Goal: Book appointment/travel/reservation

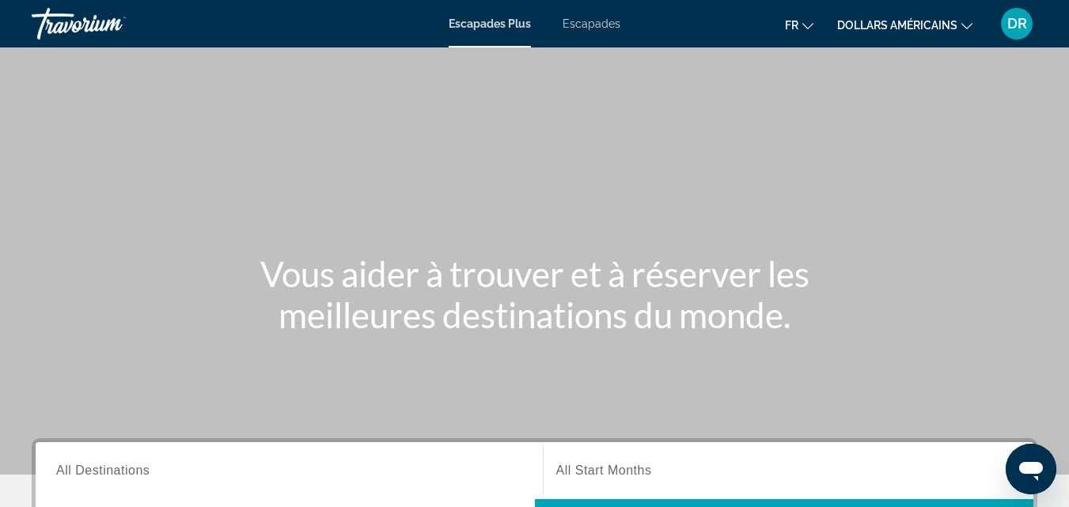
click at [586, 14] on div "Escapades Plus Escapades fr English Español Français Italiano Português русский…" at bounding box center [534, 23] width 1069 height 41
click at [580, 21] on font "Escapades" at bounding box center [592, 23] width 58 height 13
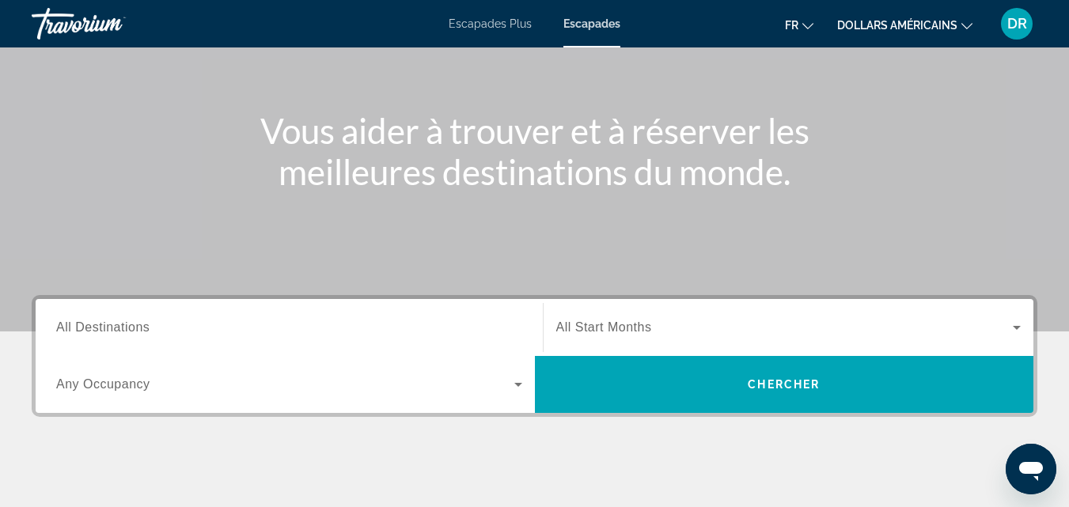
scroll to position [237, 0]
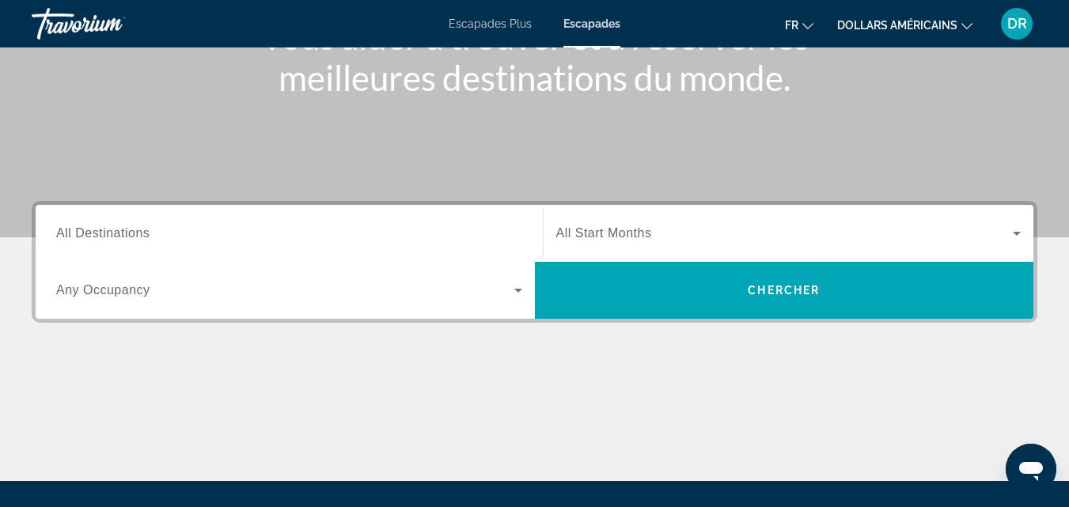
click at [145, 229] on span "All Destinations" at bounding box center [102, 232] width 93 height 13
click at [145, 229] on input "Destination All Destinations" at bounding box center [289, 234] width 466 height 19
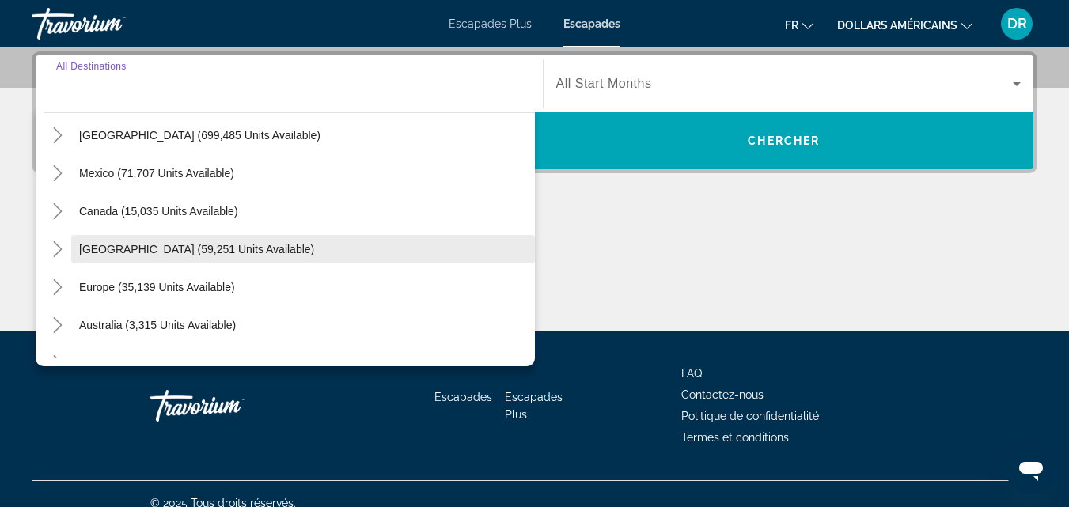
scroll to position [79, 0]
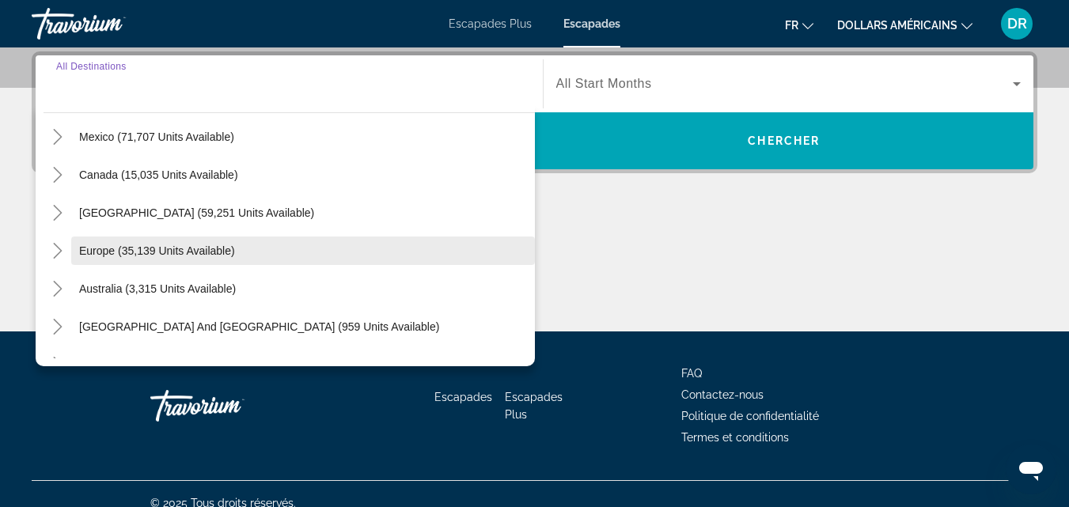
click at [150, 253] on span "Europe (35,139 units available)" at bounding box center [157, 251] width 156 height 13
type input "**********"
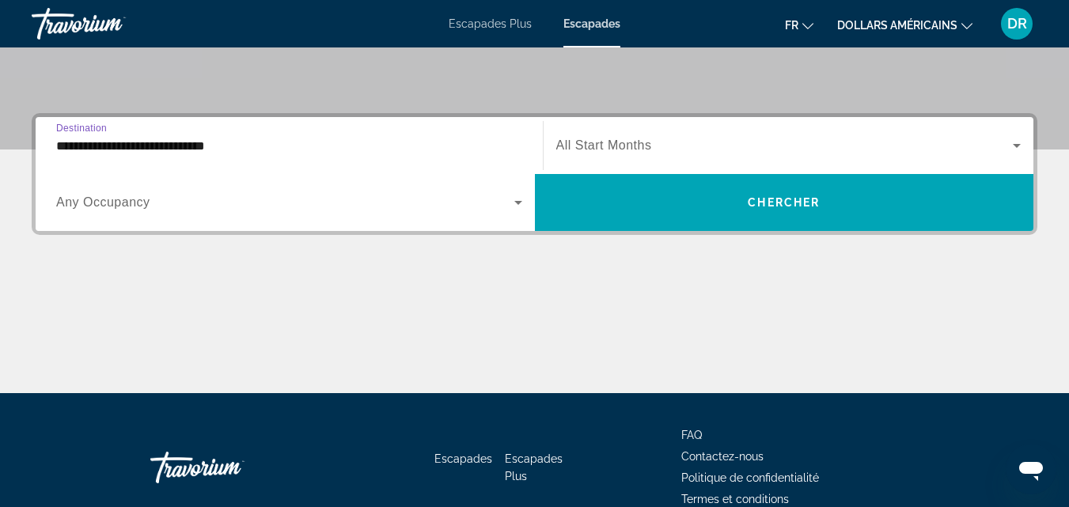
scroll to position [308, 0]
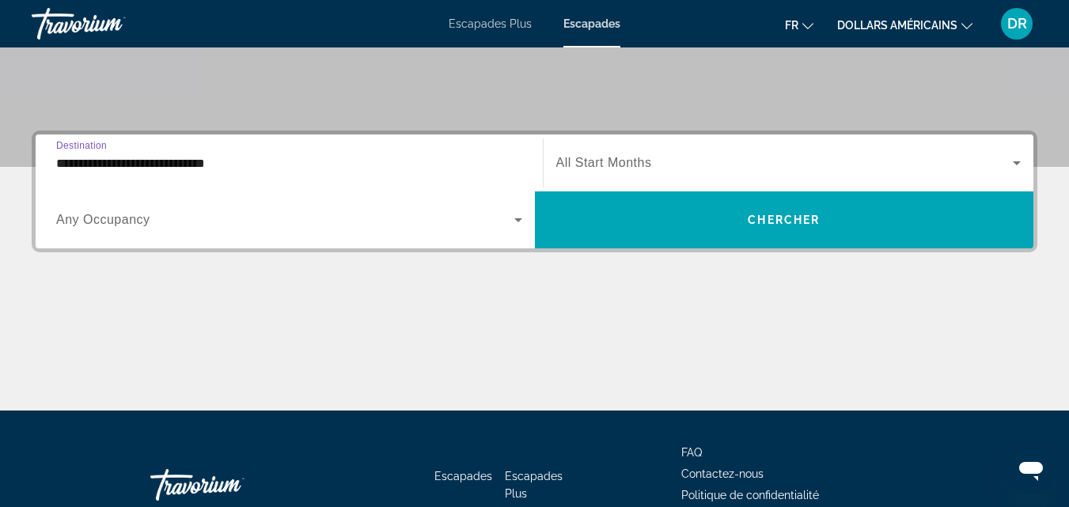
click at [518, 215] on icon "Search widget" at bounding box center [518, 219] width 19 height 19
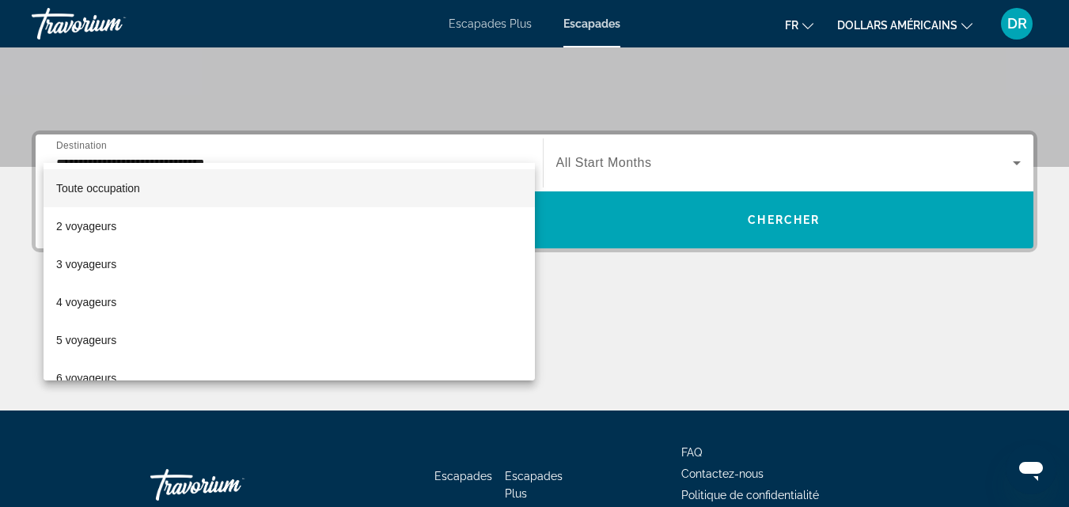
scroll to position [387, 0]
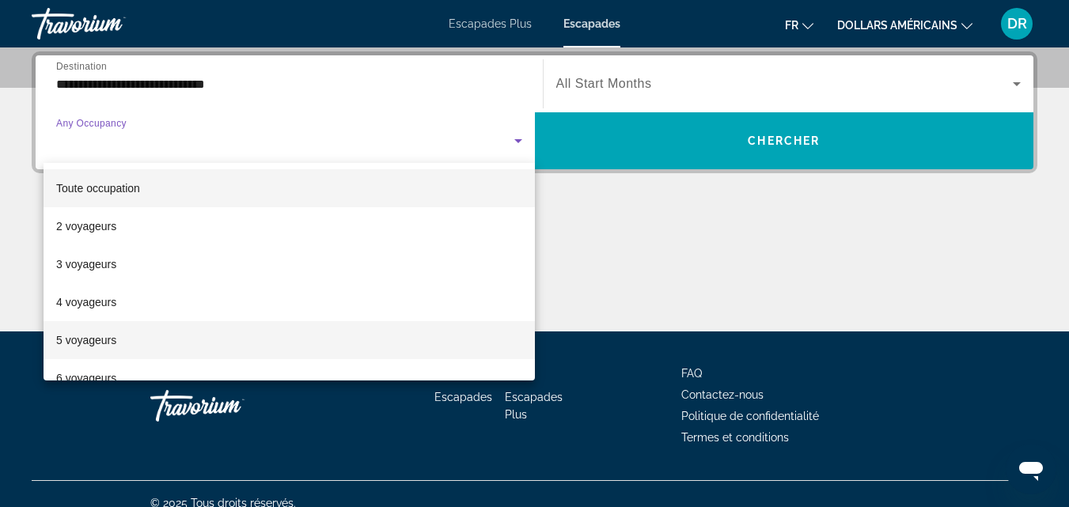
click at [165, 330] on mat-option "5 voyageurs" at bounding box center [289, 340] width 491 height 38
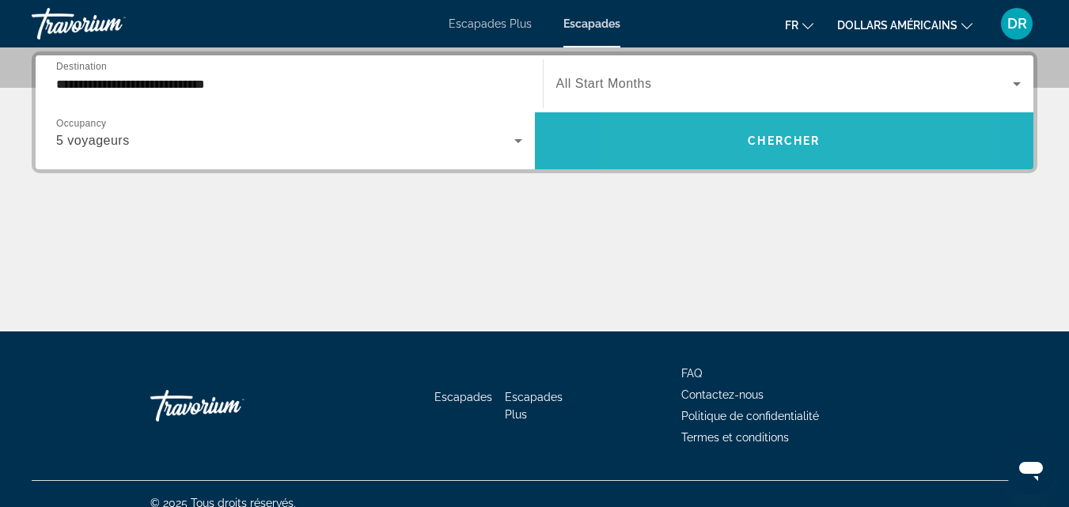
click at [716, 146] on span "Search widget" at bounding box center [784, 141] width 499 height 38
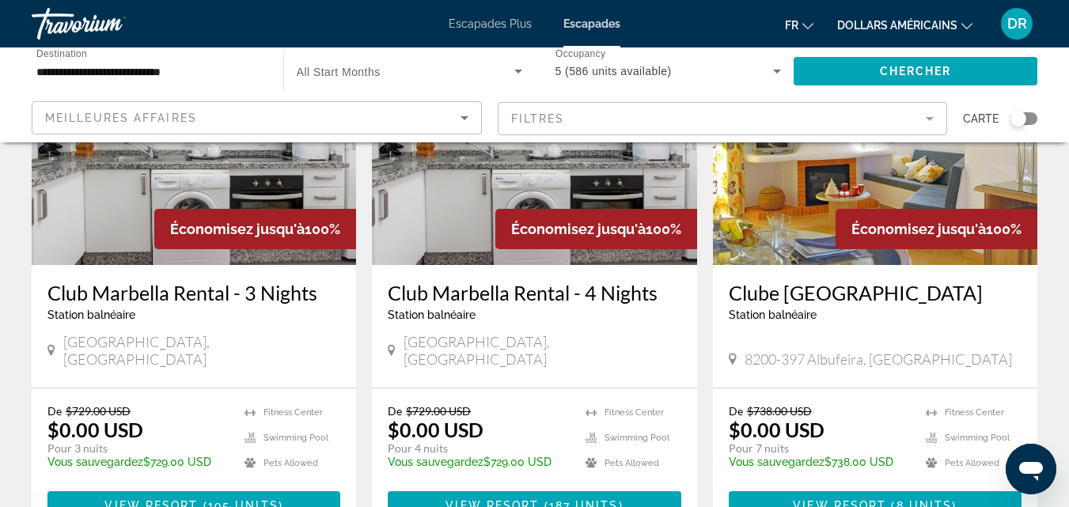
scroll to position [791, 0]
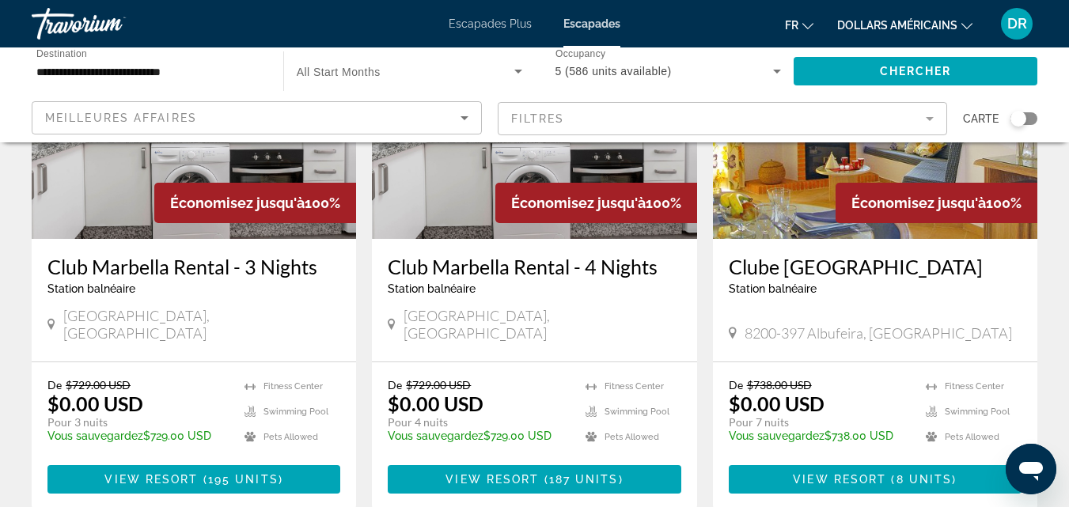
click at [492, 255] on h3 "Club Marbella Rental - 4 Nights" at bounding box center [534, 267] width 293 height 24
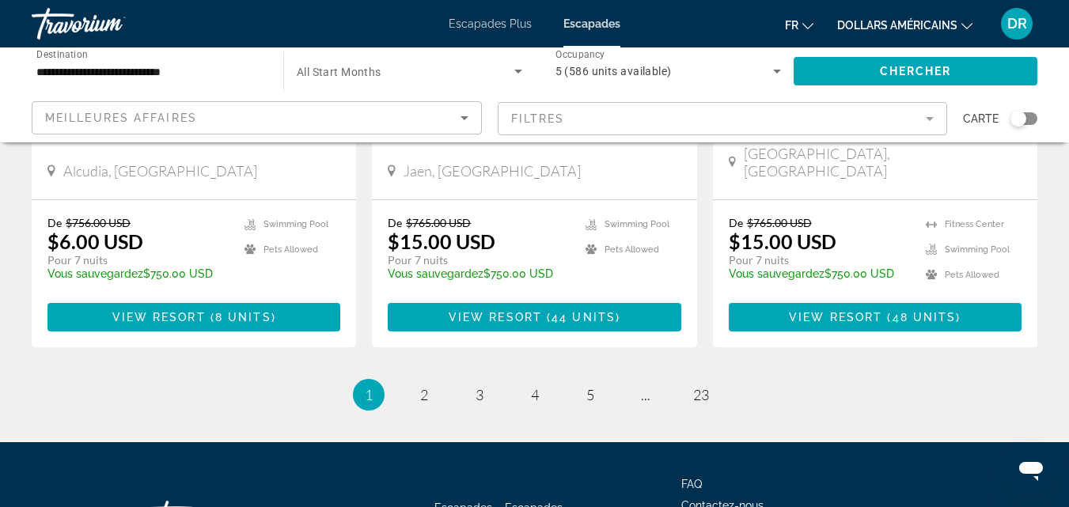
scroll to position [2136, 0]
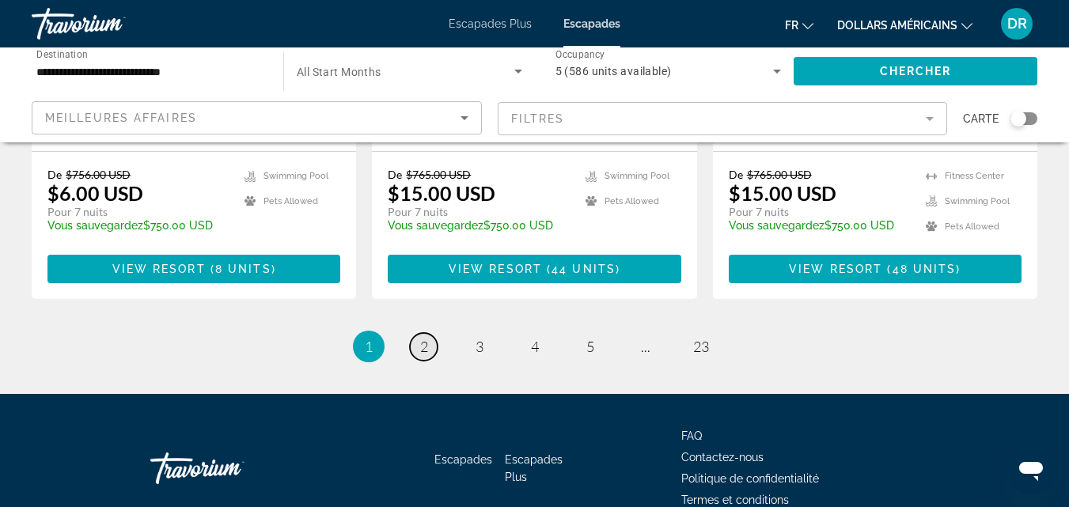
click at [423, 338] on span "2" at bounding box center [424, 346] width 8 height 17
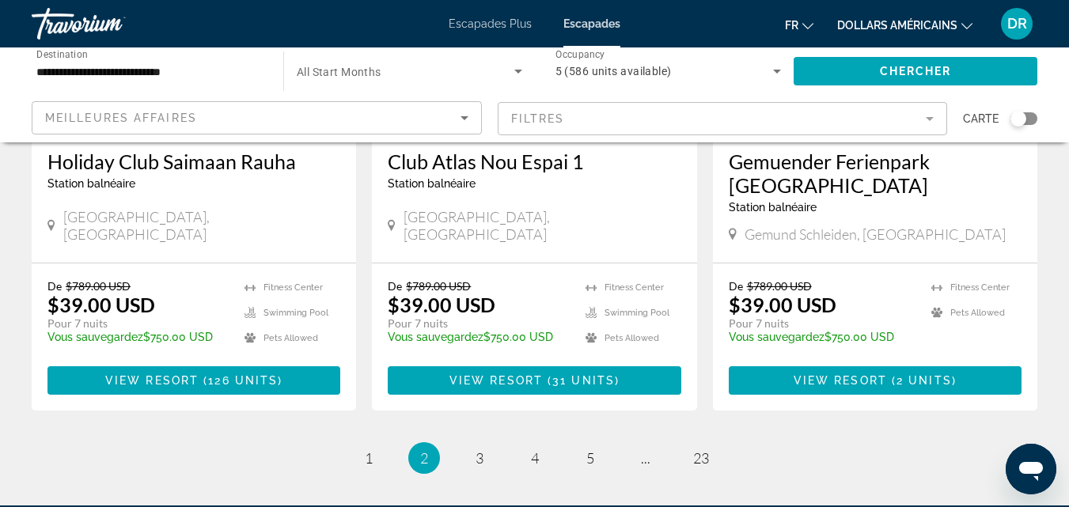
scroll to position [2124, 0]
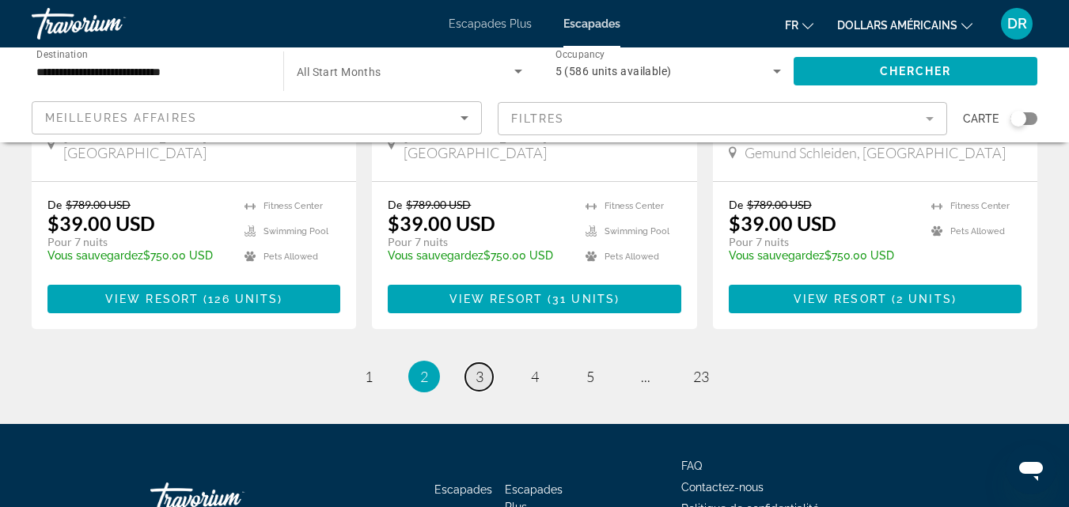
click at [482, 368] on span "3" at bounding box center [480, 376] width 8 height 17
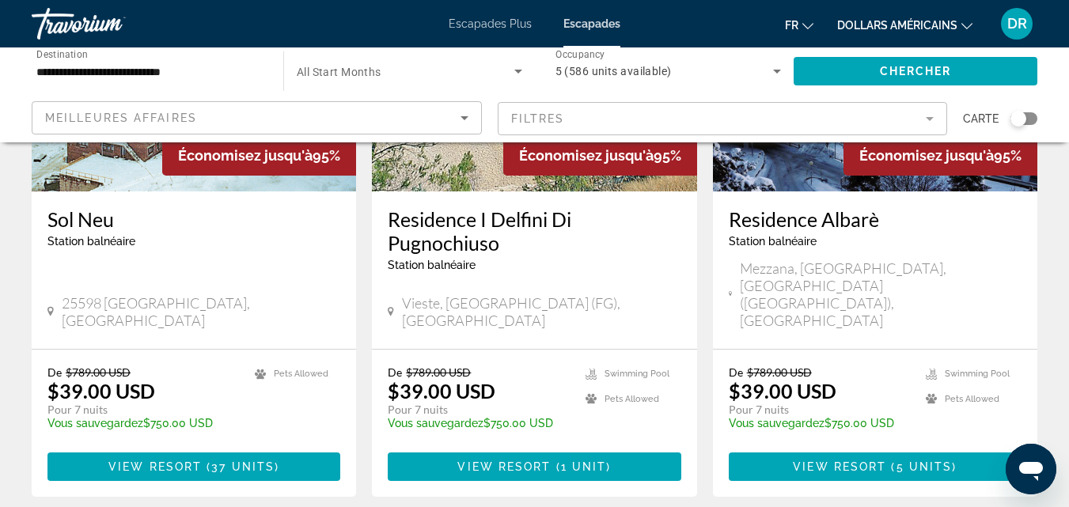
scroll to position [2057, 0]
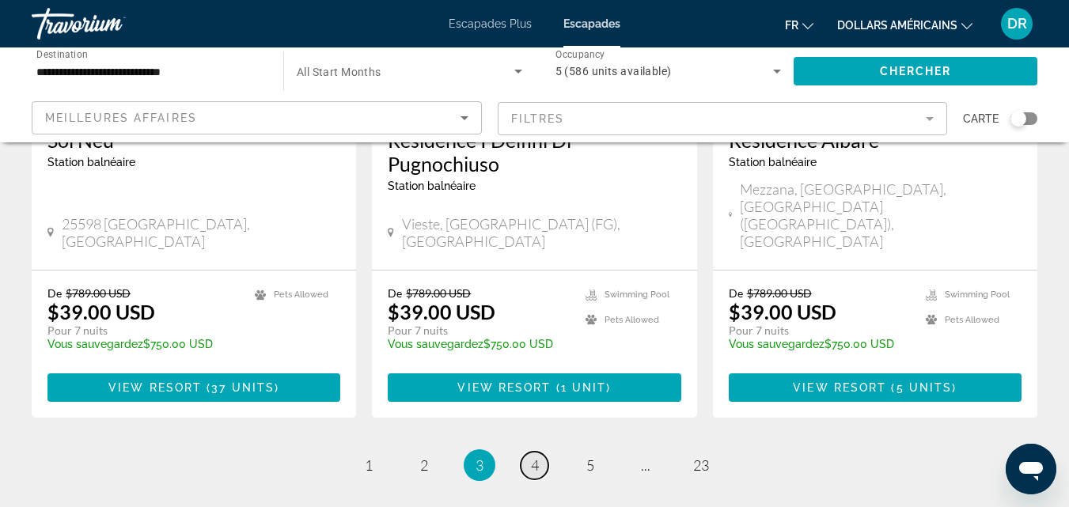
click at [537, 457] on span "4" at bounding box center [535, 465] width 8 height 17
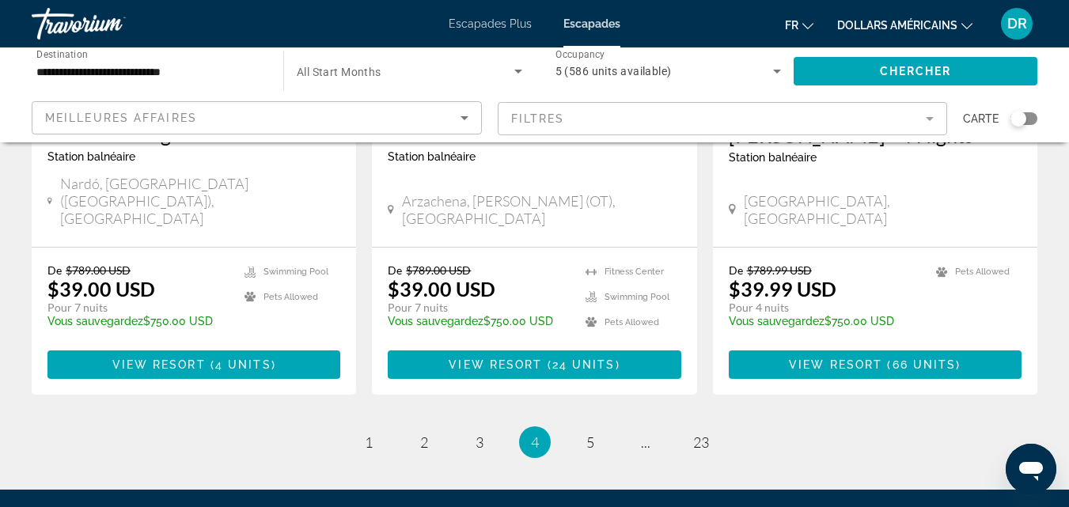
scroll to position [2057, 0]
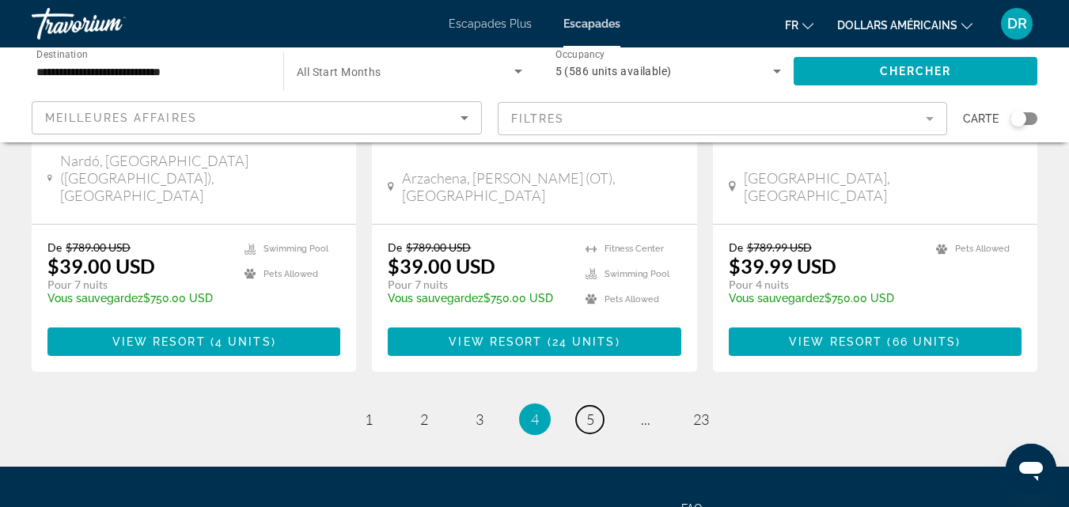
click at [594, 406] on link "page 5" at bounding box center [590, 420] width 28 height 28
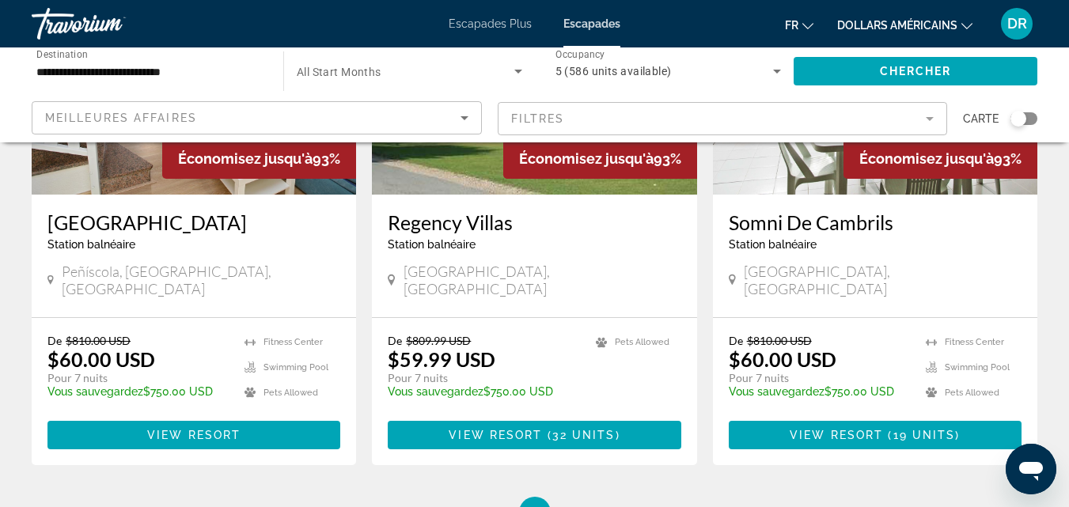
scroll to position [2057, 0]
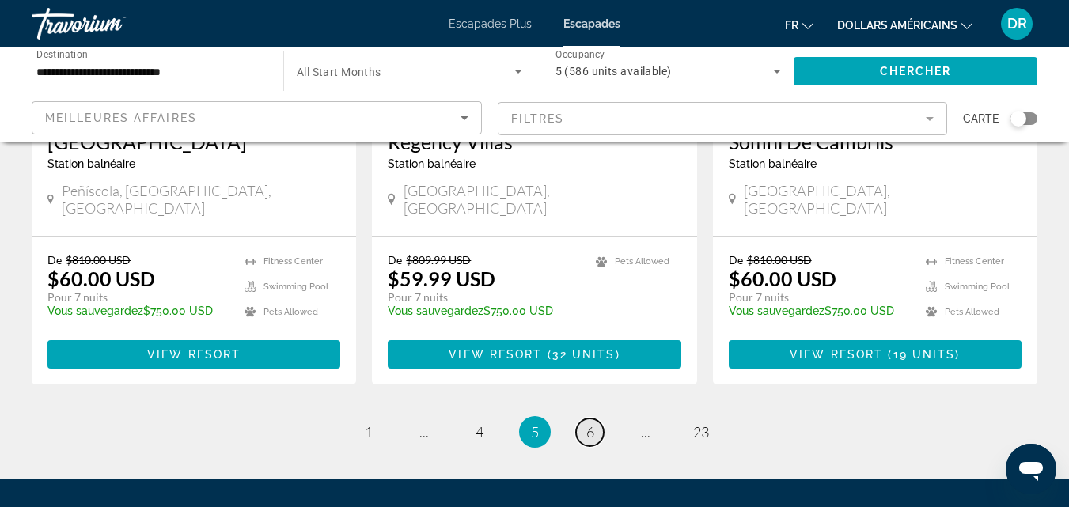
click at [583, 419] on link "page 6" at bounding box center [590, 433] width 28 height 28
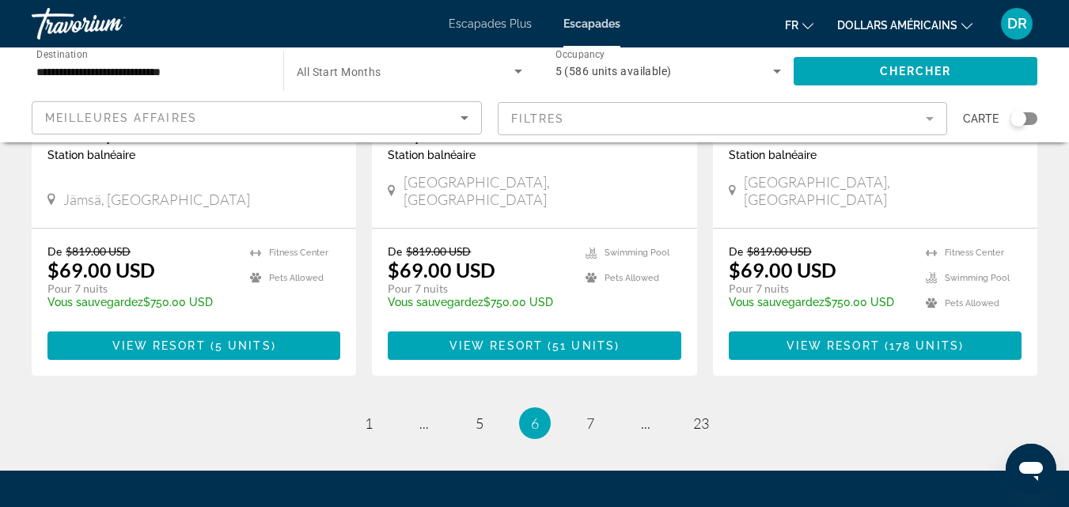
scroll to position [2124, 0]
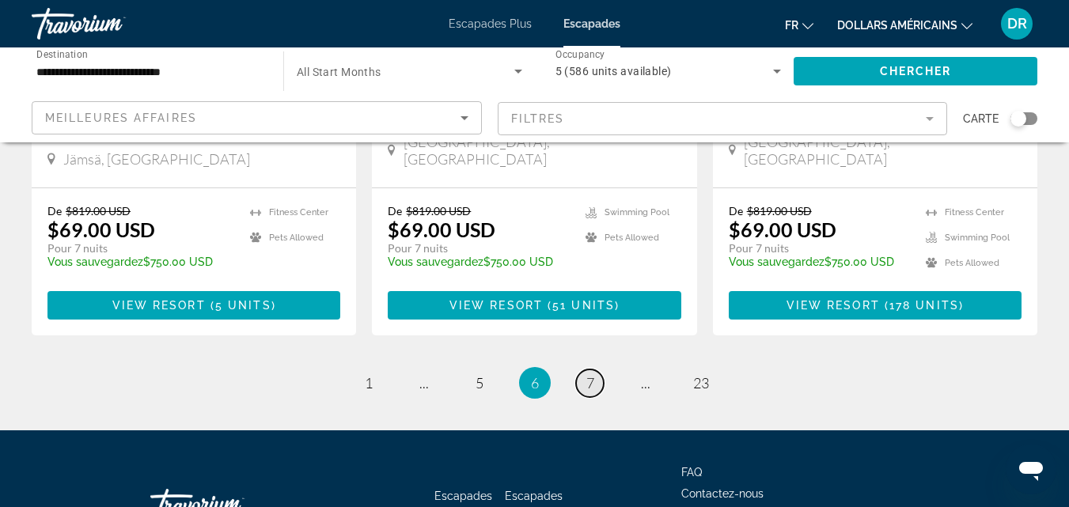
click at [596, 370] on link "page 7" at bounding box center [590, 384] width 28 height 28
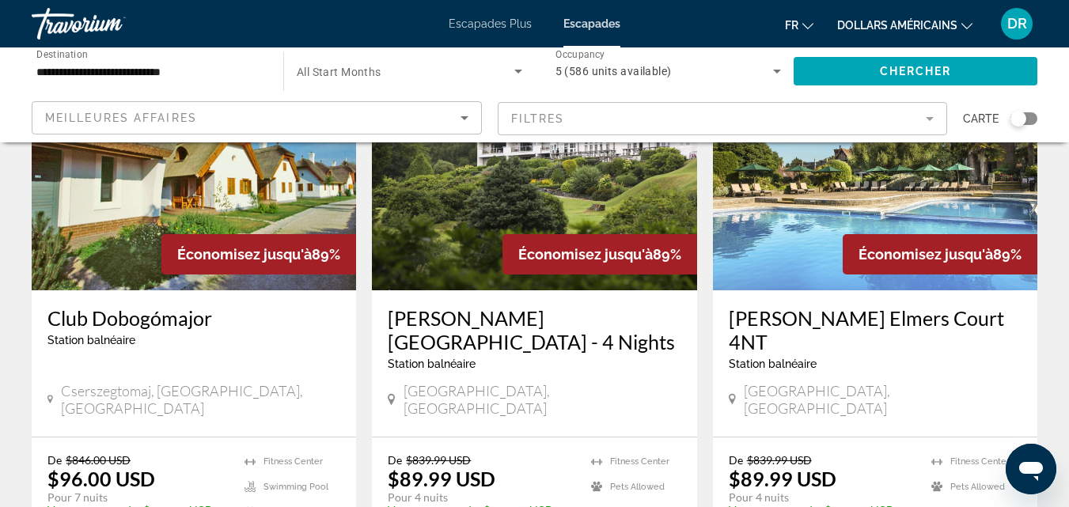
scroll to position [2057, 0]
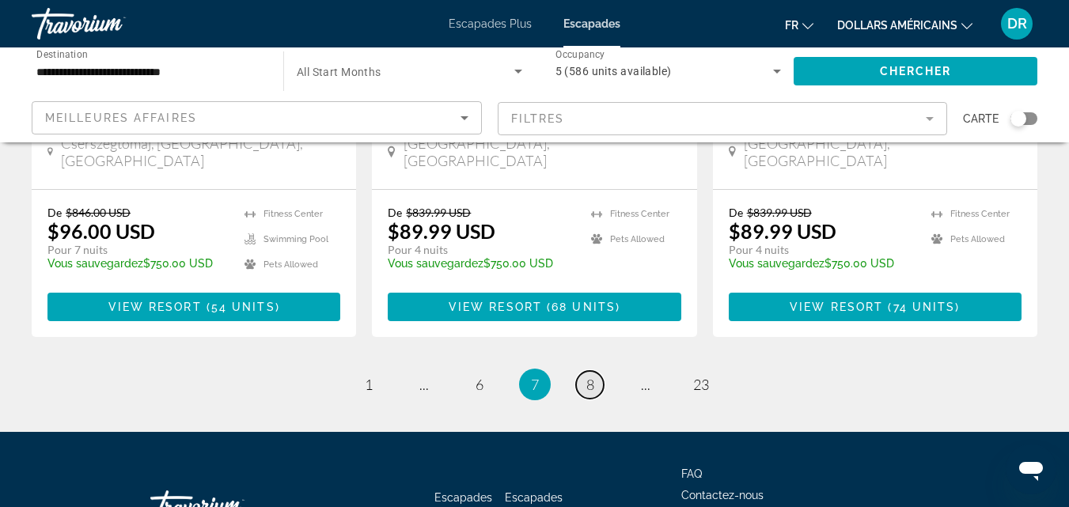
click at [588, 376] on span "8" at bounding box center [590, 384] width 8 height 17
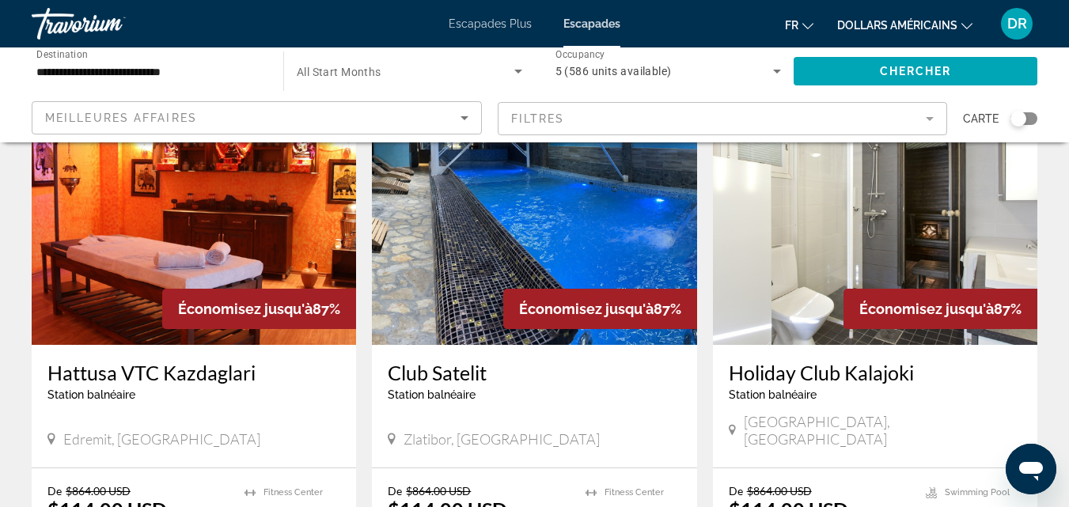
scroll to position [2057, 0]
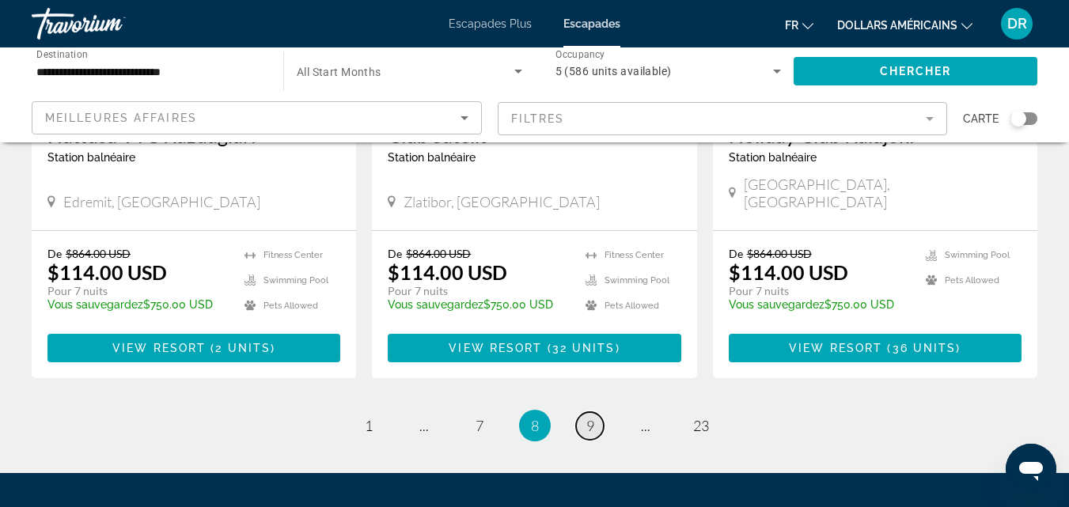
click at [590, 417] on span "9" at bounding box center [590, 425] width 8 height 17
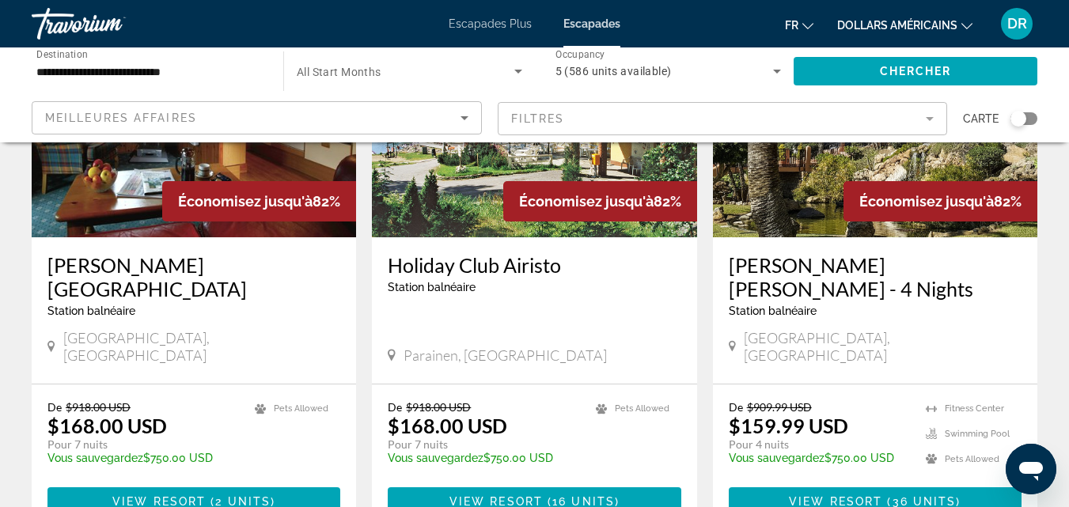
scroll to position [1978, 0]
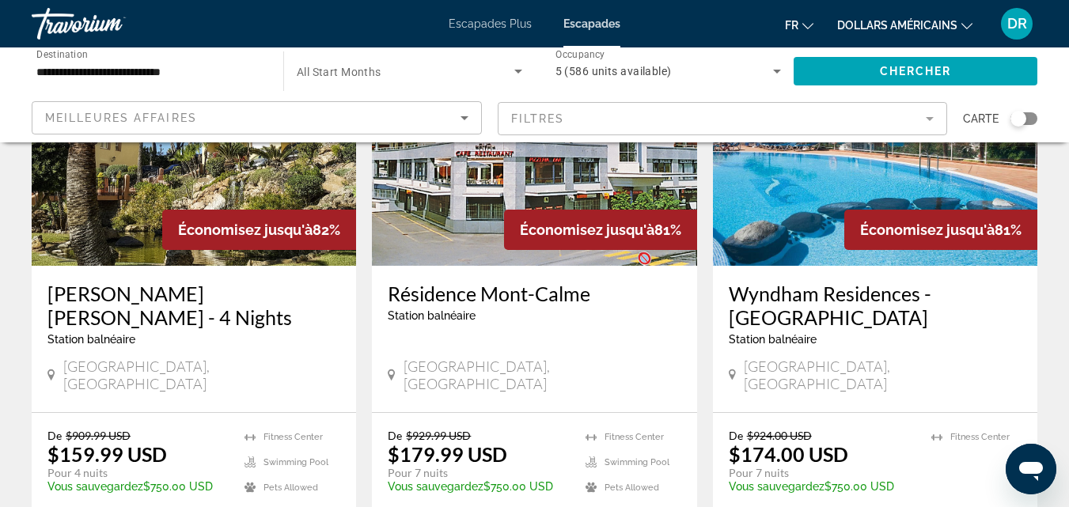
scroll to position [2057, 0]
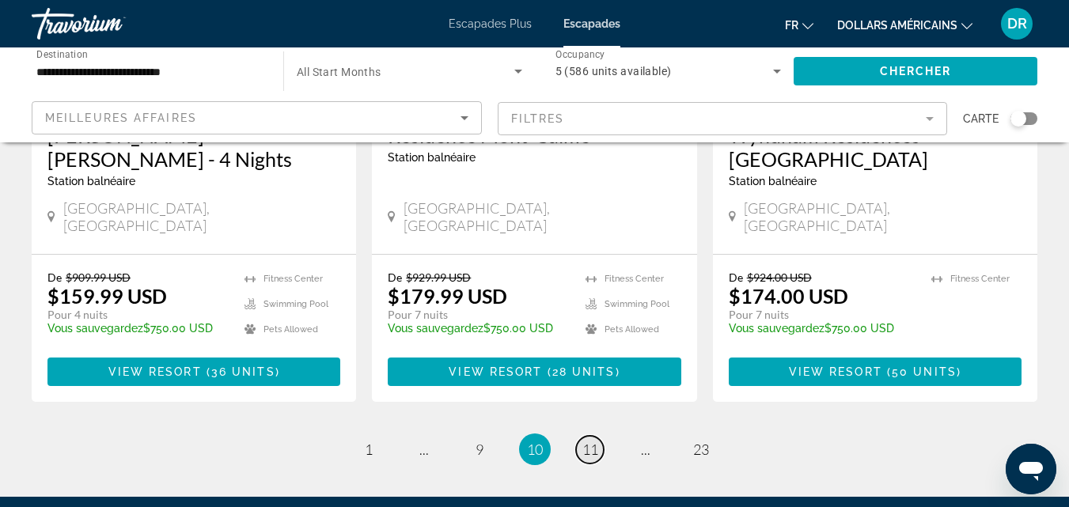
click at [589, 441] on span "11" at bounding box center [590, 449] width 16 height 17
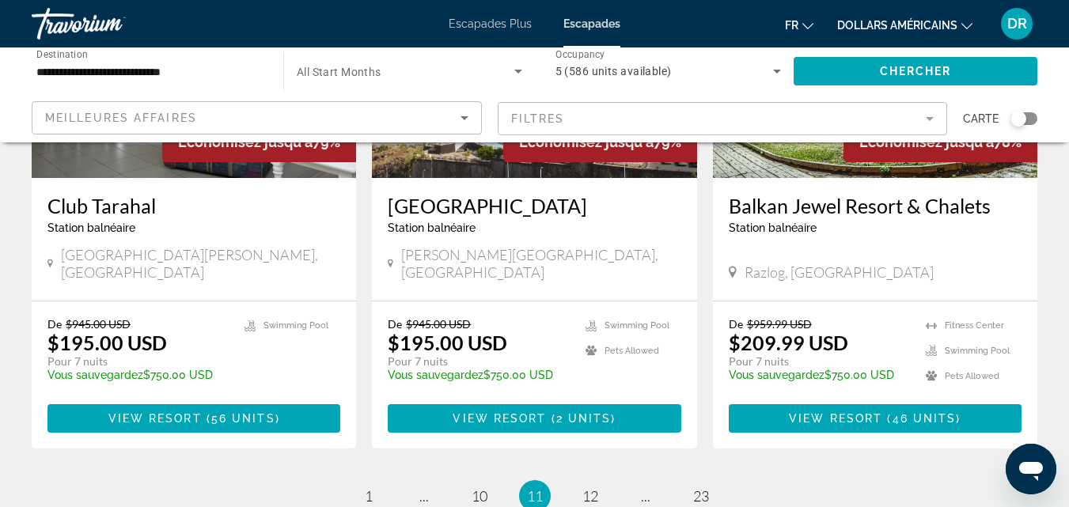
scroll to position [2136, 0]
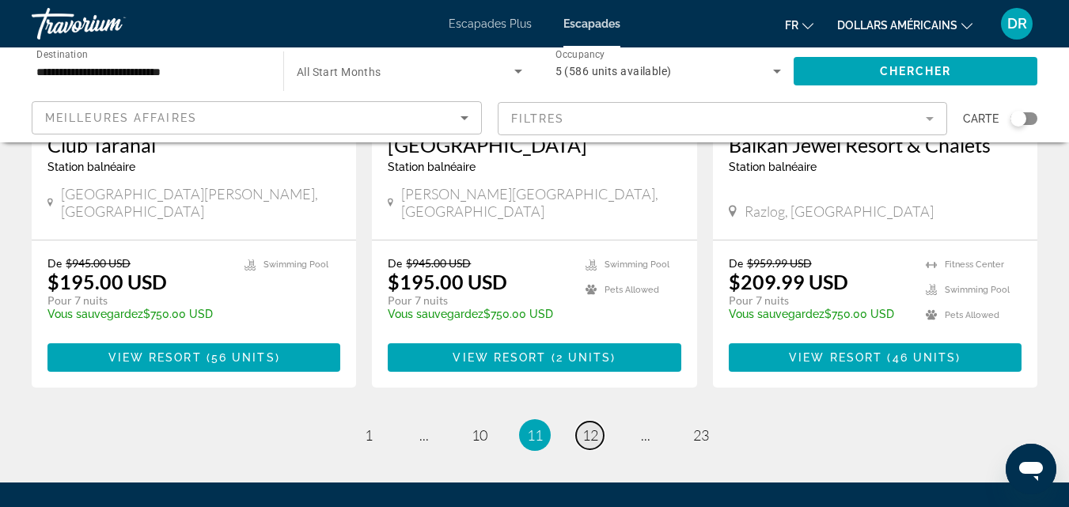
click at [592, 427] on span "12" at bounding box center [590, 435] width 16 height 17
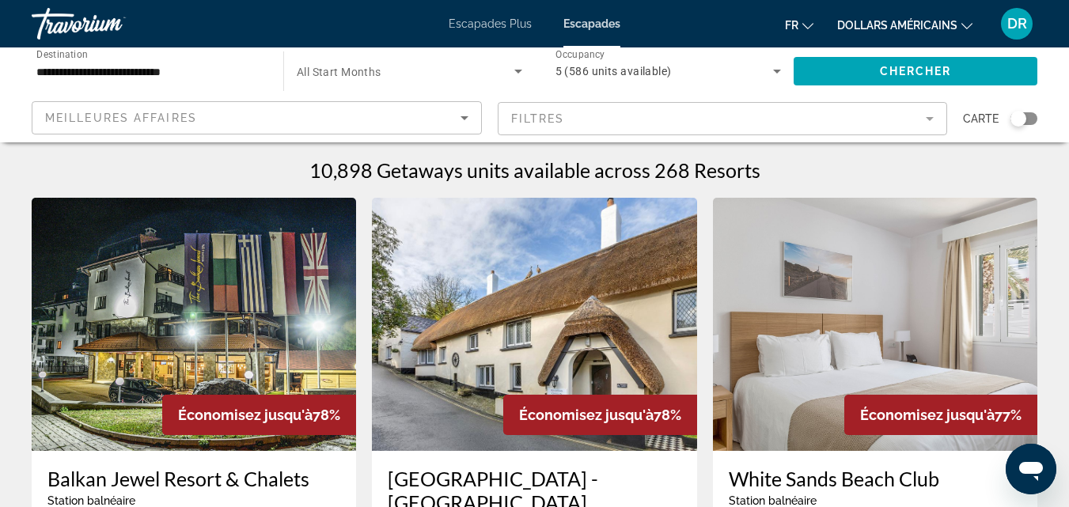
click at [491, 28] on font "Escapades Plus" at bounding box center [490, 23] width 83 height 13
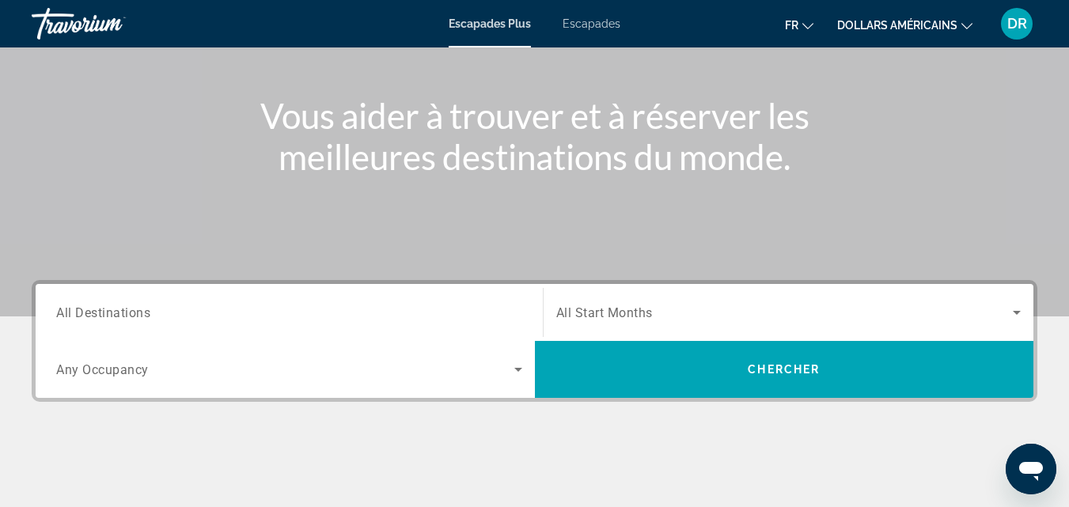
click at [317, 320] on input "Destination All Destinations" at bounding box center [289, 313] width 466 height 19
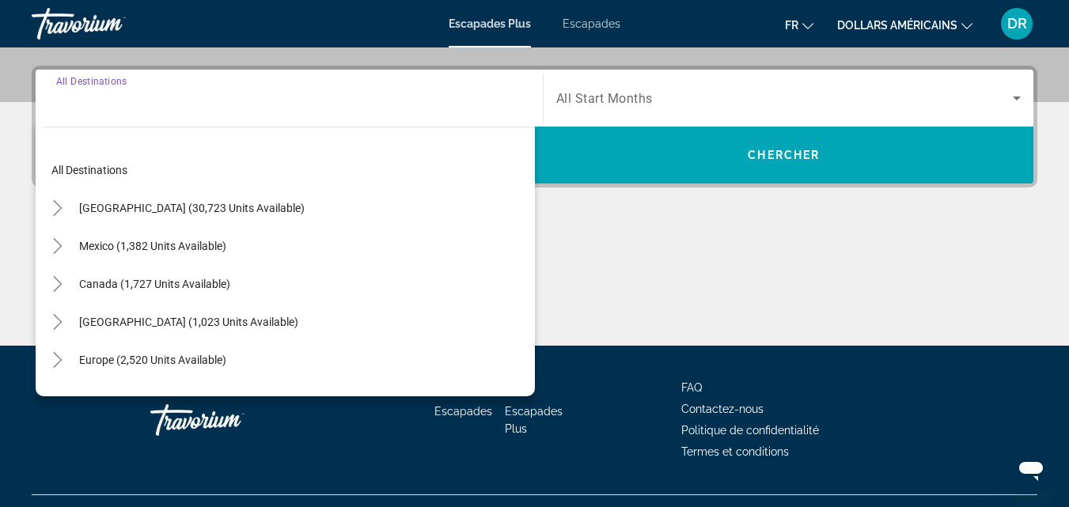
scroll to position [387, 0]
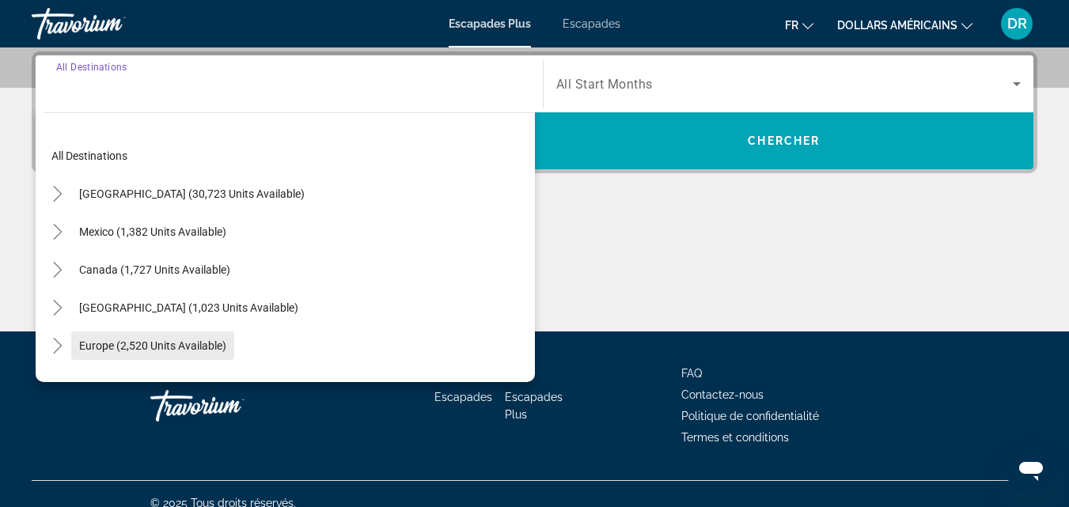
click at [171, 337] on span "Search widget" at bounding box center [152, 346] width 163 height 38
type input "**********"
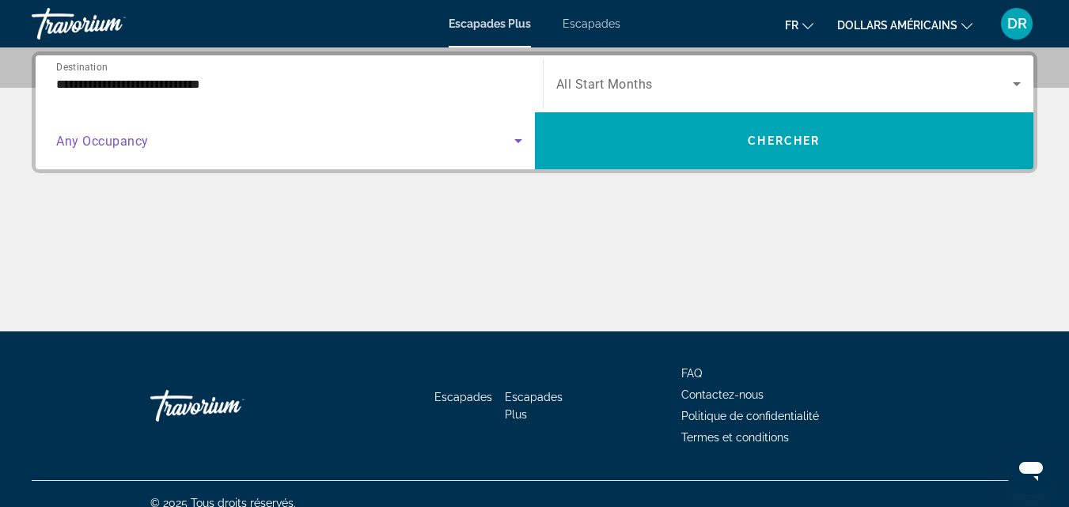
click at [514, 138] on icon "Search widget" at bounding box center [518, 140] width 19 height 19
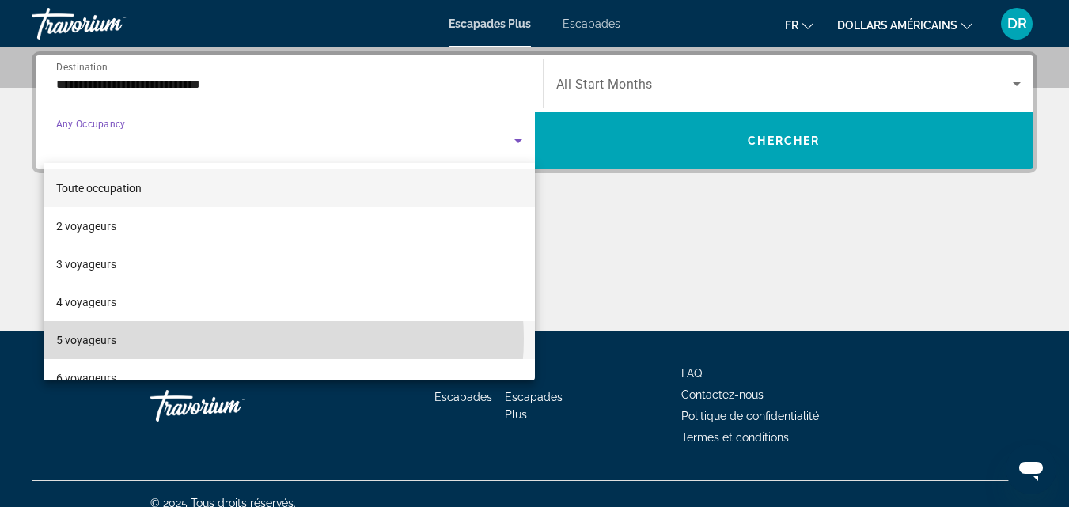
click at [274, 339] on mat-option "5 voyageurs" at bounding box center [289, 340] width 491 height 38
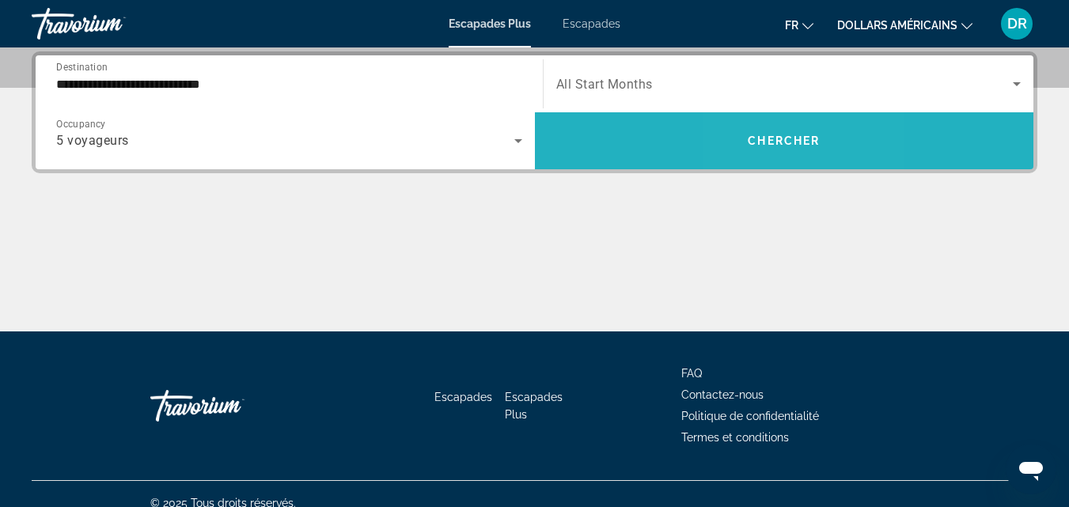
click at [768, 138] on span "Chercher" at bounding box center [784, 141] width 72 height 13
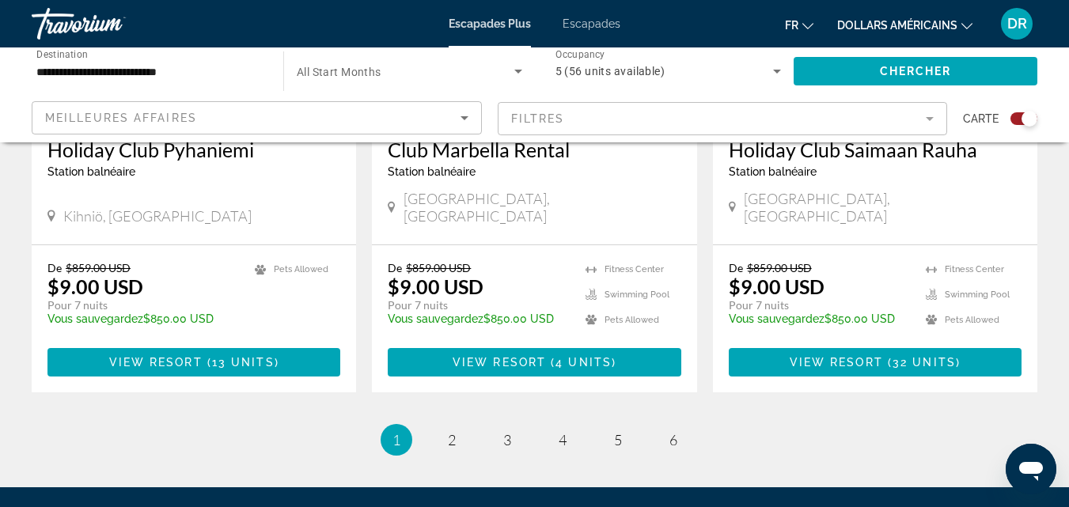
scroll to position [2532, 0]
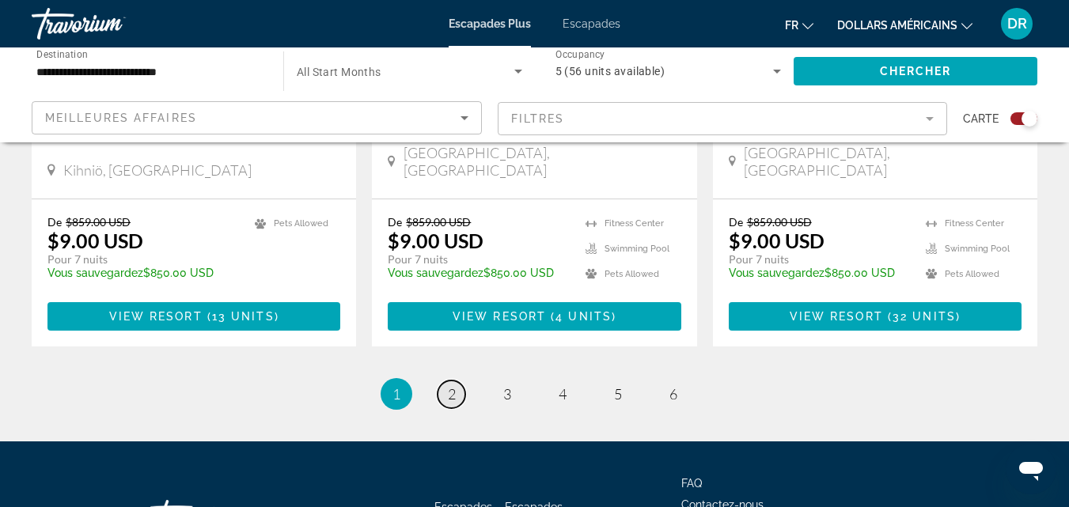
click at [459, 381] on link "page 2" at bounding box center [452, 395] width 28 height 28
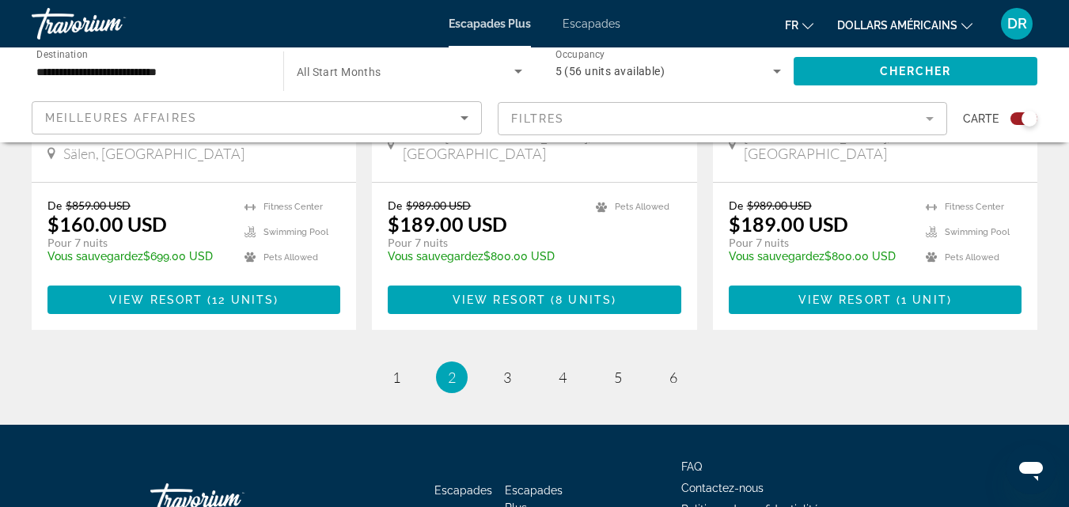
scroll to position [2591, 0]
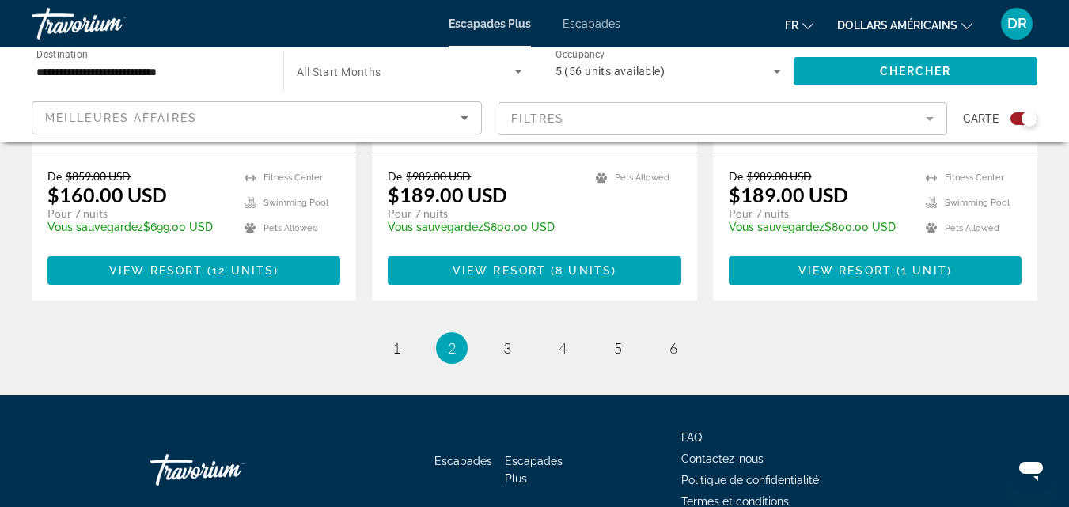
click at [491, 332] on li "page 3" at bounding box center [507, 348] width 32 height 32
click at [507, 339] on span "3" at bounding box center [507, 347] width 8 height 17
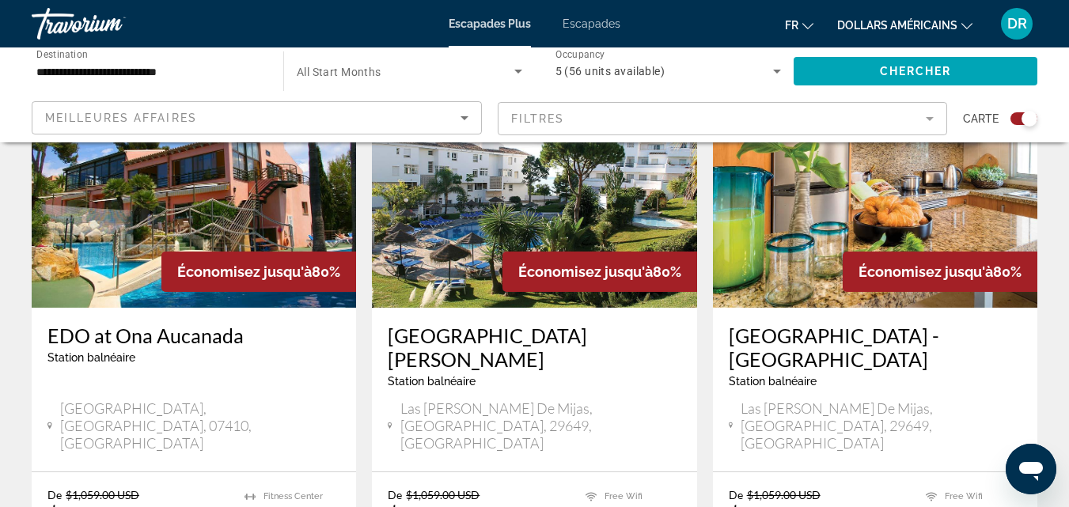
scroll to position [2532, 0]
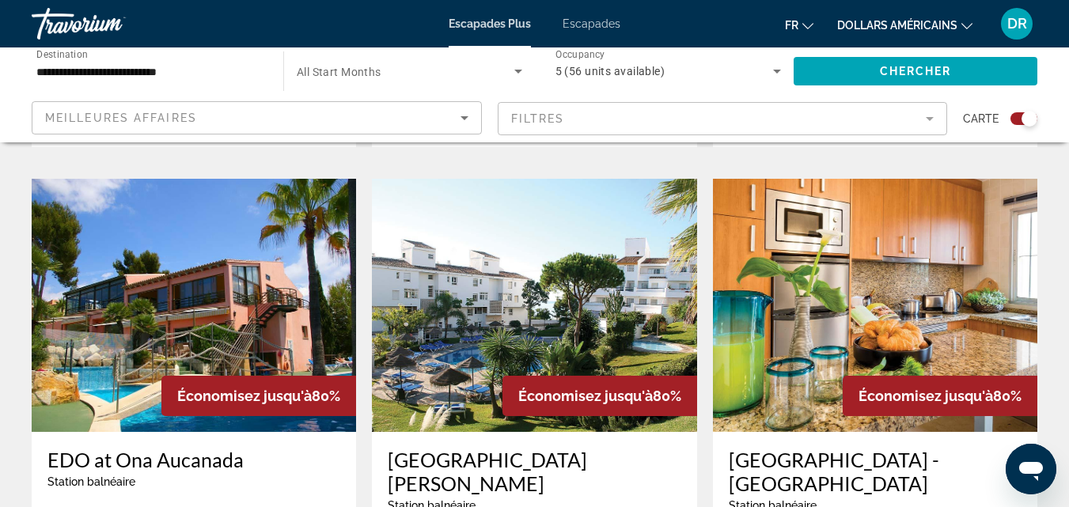
scroll to position [1820, 0]
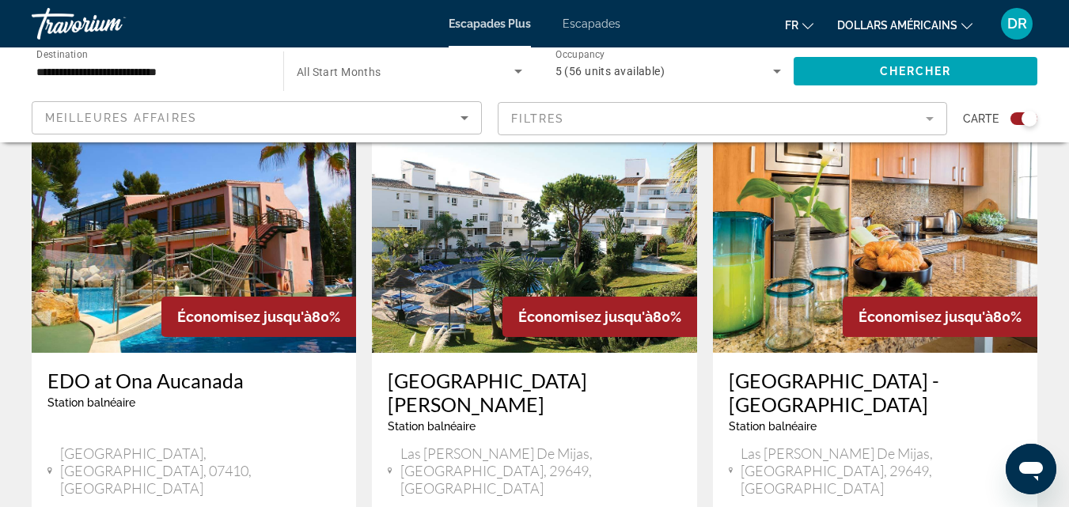
click at [157, 369] on h3 "EDO at Ona Aucanada" at bounding box center [193, 381] width 293 height 24
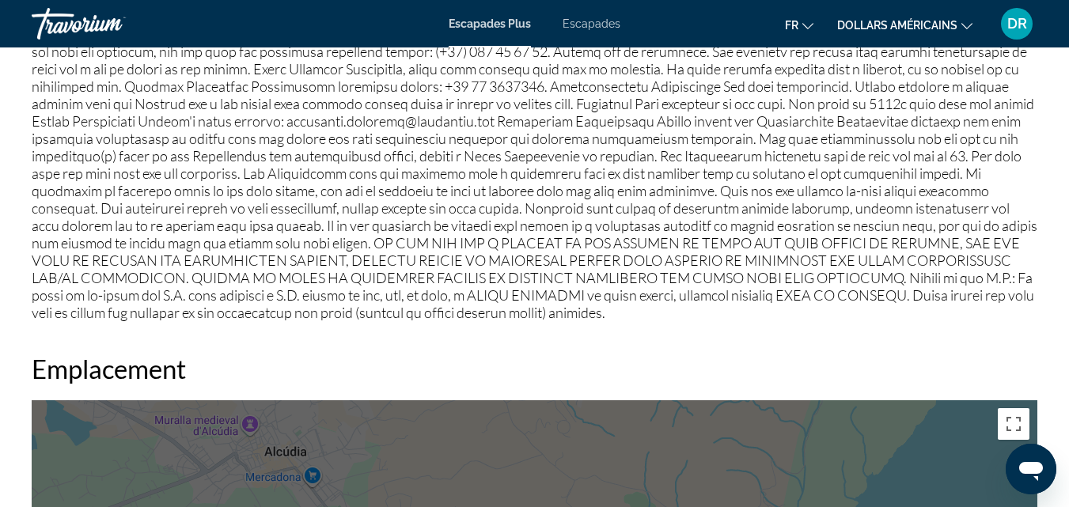
scroll to position [1662, 0]
